Goal: Register for event/course

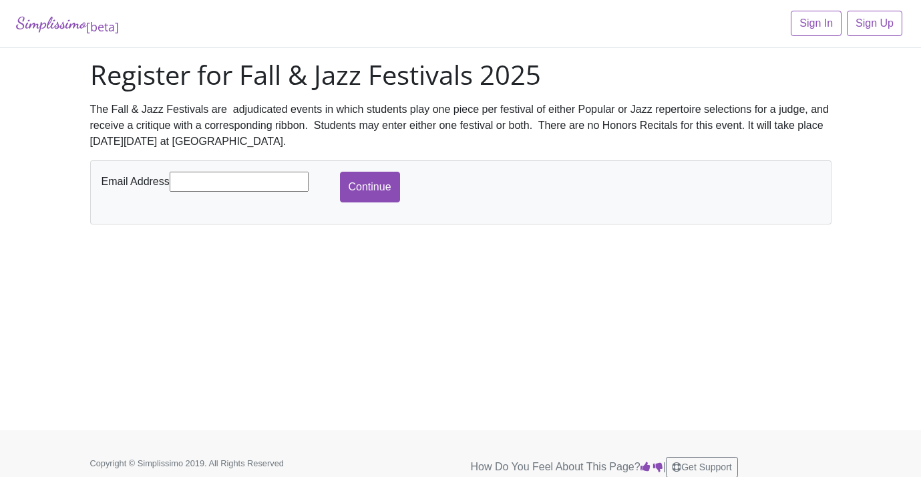
click at [193, 182] on input "text" at bounding box center [239, 182] width 139 height 20
type input "[PERSON_NAME][EMAIL_ADDRESS][DOMAIN_NAME]"
click at [362, 188] on input "Continue" at bounding box center [370, 187] width 60 height 31
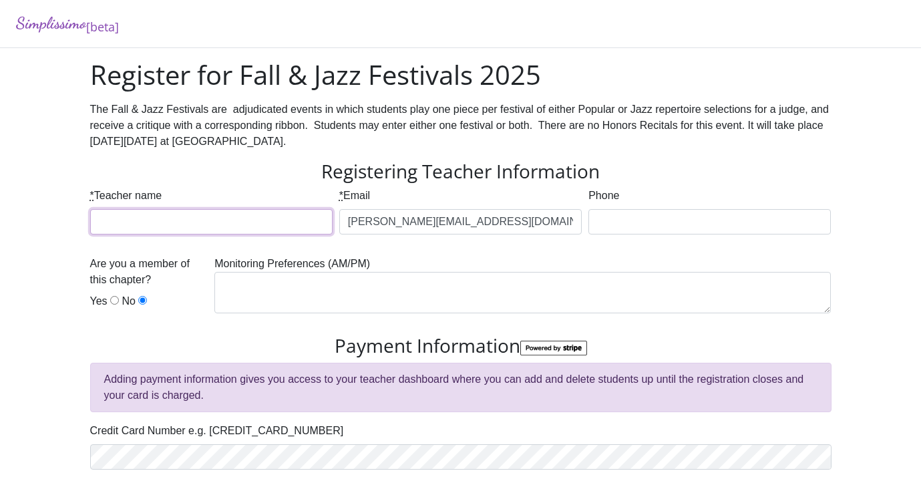
click at [116, 220] on input "* Teacher name" at bounding box center [211, 221] width 242 height 25
type input "[PERSON_NAME][DEMOGRAPHIC_DATA]"
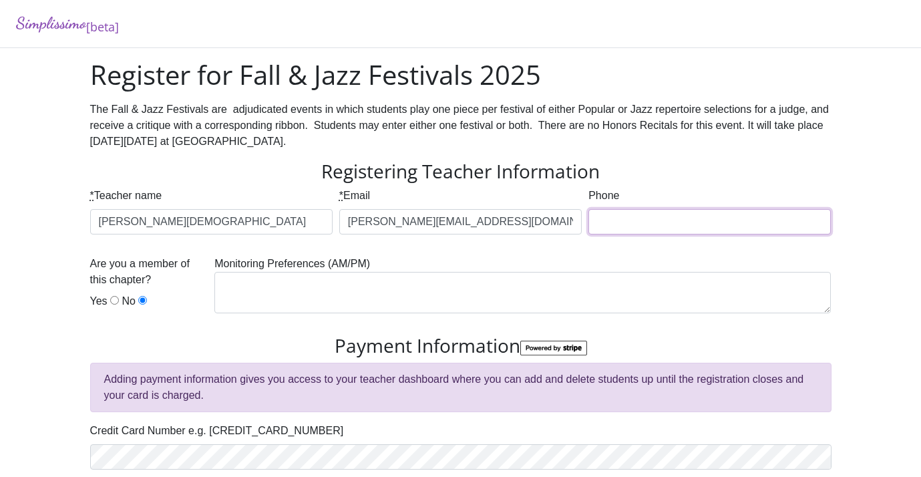
click at [611, 221] on input "Phone" at bounding box center [709, 221] width 242 height 25
type input "[PHONE_NUMBER]"
click at [113, 302] on input "Yes" at bounding box center [114, 300] width 9 height 9
radio input "true"
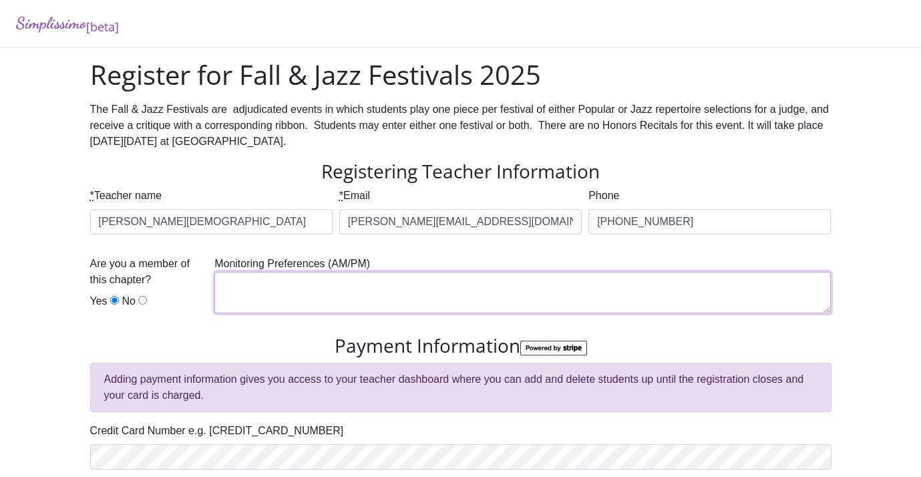
click at [244, 295] on textarea at bounding box center [522, 292] width 616 height 41
drag, startPoint x: 375, startPoint y: 291, endPoint x: 244, endPoint y: 286, distance: 131.0
click at [244, 286] on textarea "late morning or early afternoon" at bounding box center [522, 292] width 616 height 41
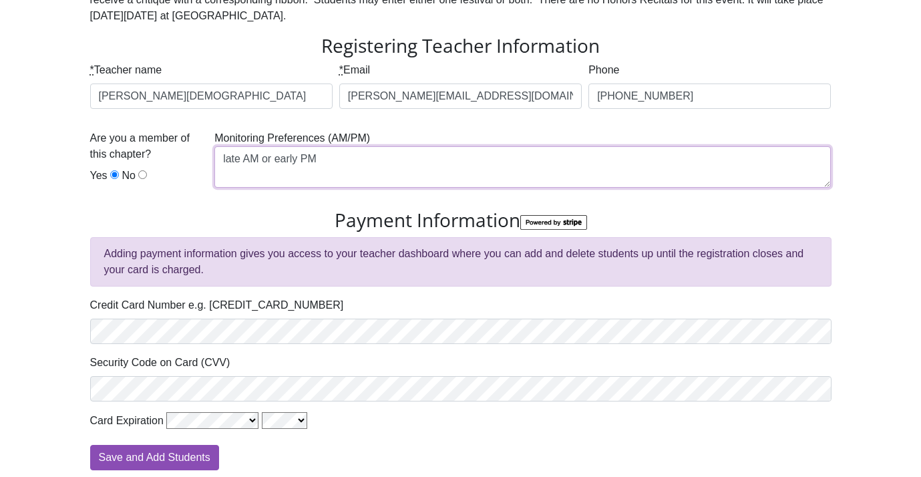
scroll to position [131, 0]
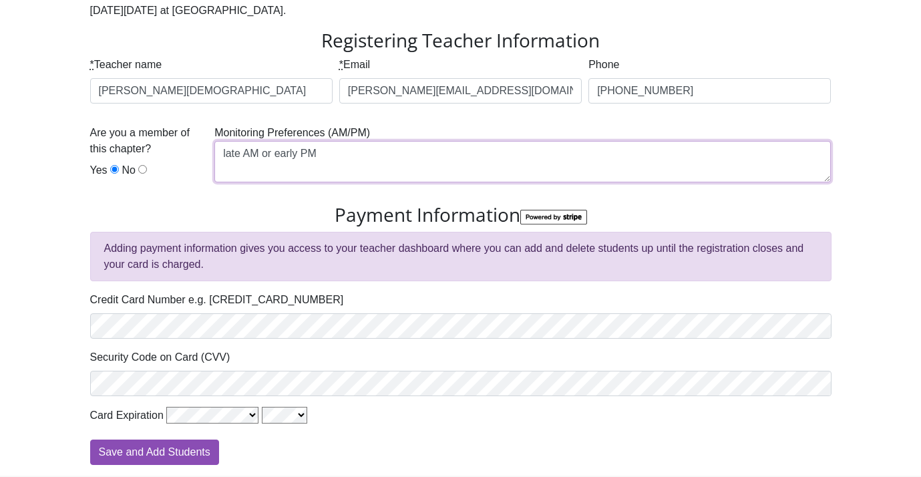
type textarea "late AM or early PM"
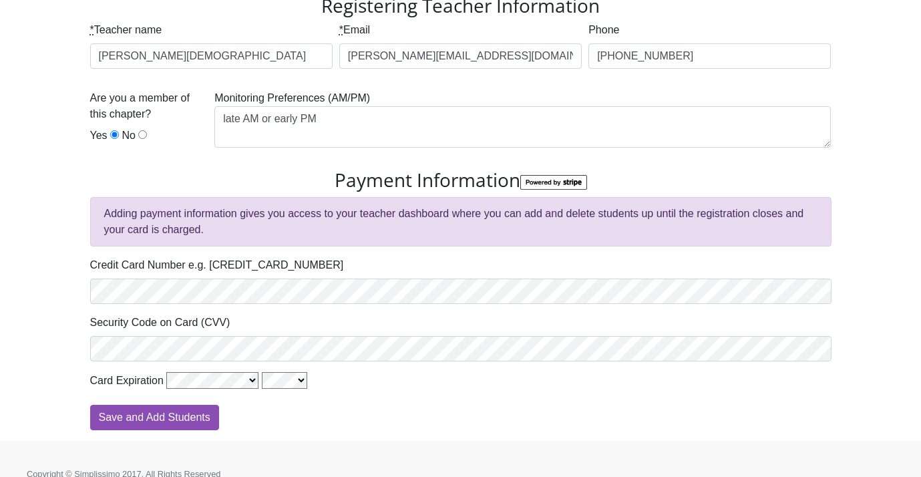
scroll to position [183, 0]
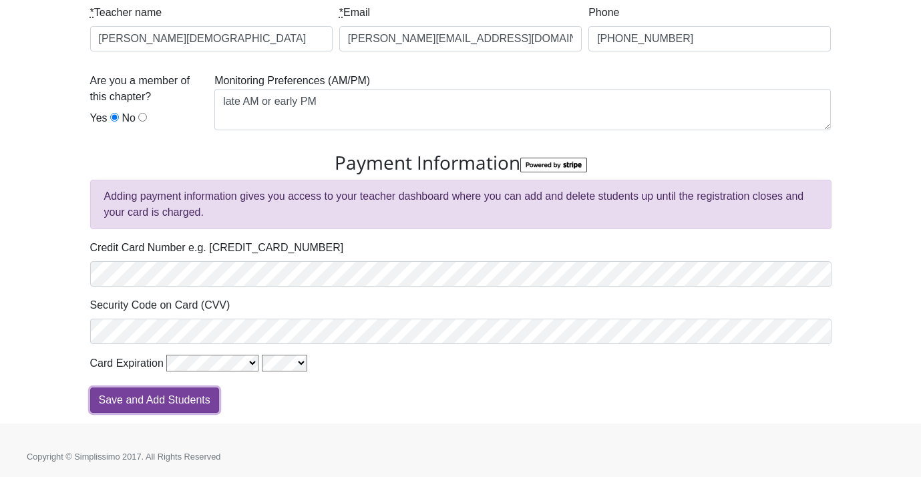
click at [164, 397] on input "Save and Add Students" at bounding box center [154, 399] width 129 height 25
type input "Processing"
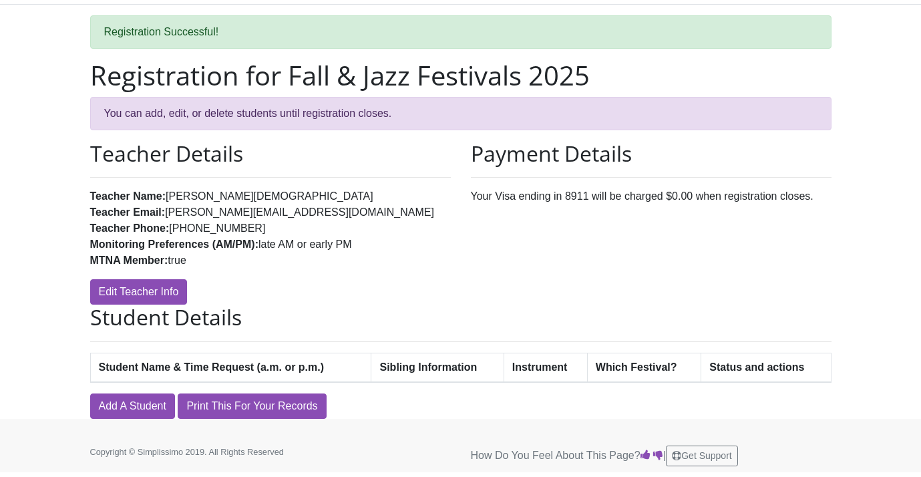
scroll to position [44, 0]
click at [147, 405] on link "Add A Student" at bounding box center [132, 405] width 85 height 25
